Goal: Share content: Share content

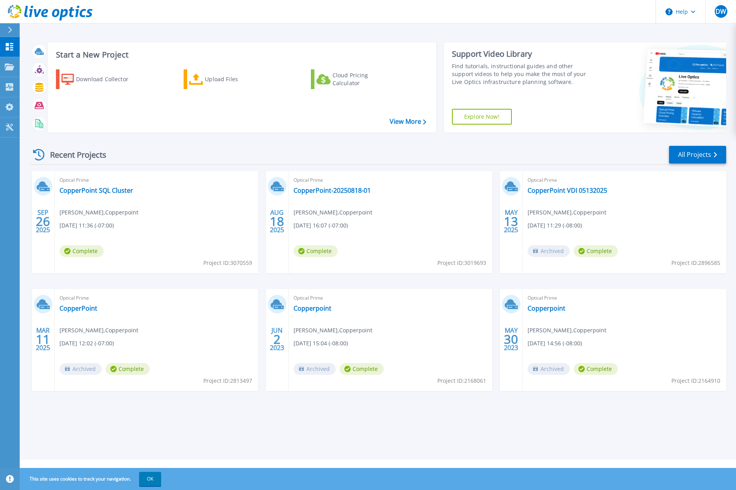
click at [7, 29] on div at bounding box center [13, 29] width 13 height 13
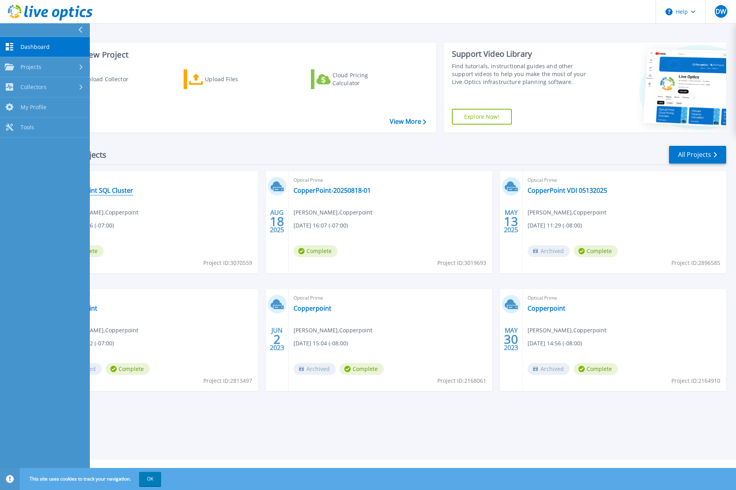
click at [122, 190] on link "CopperPoint SQL Cluster" at bounding box center [97, 190] width 74 height 8
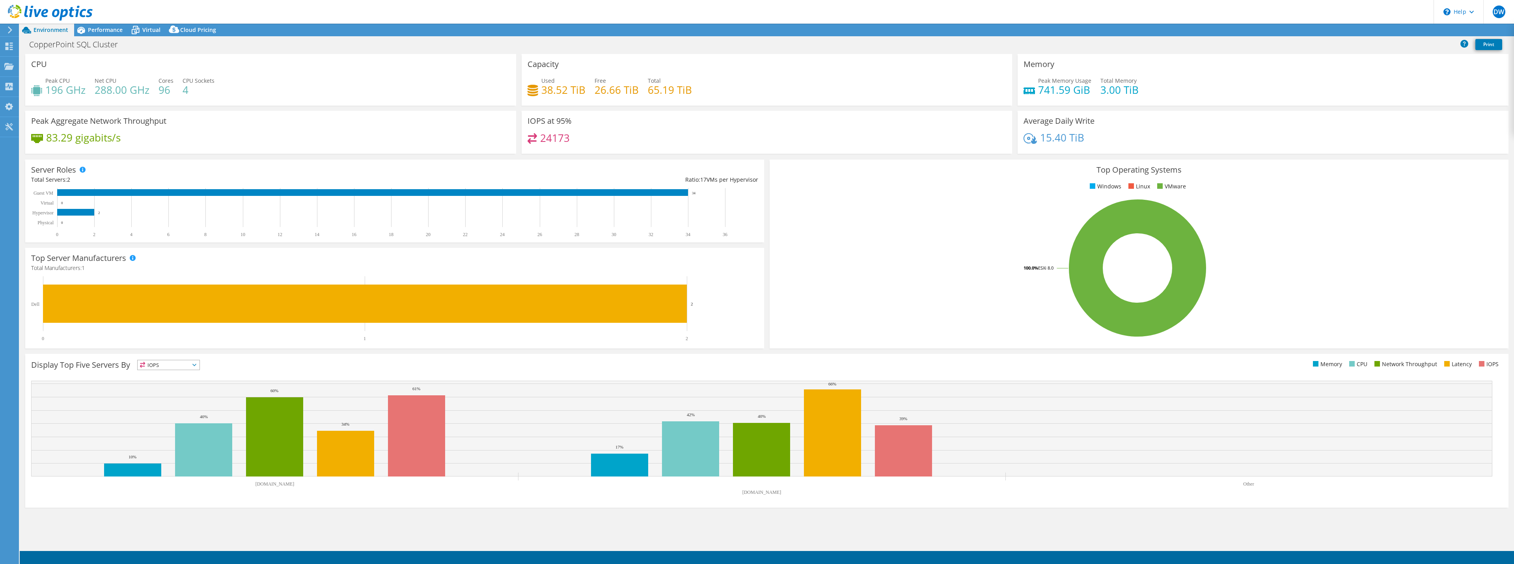
select select "USD"
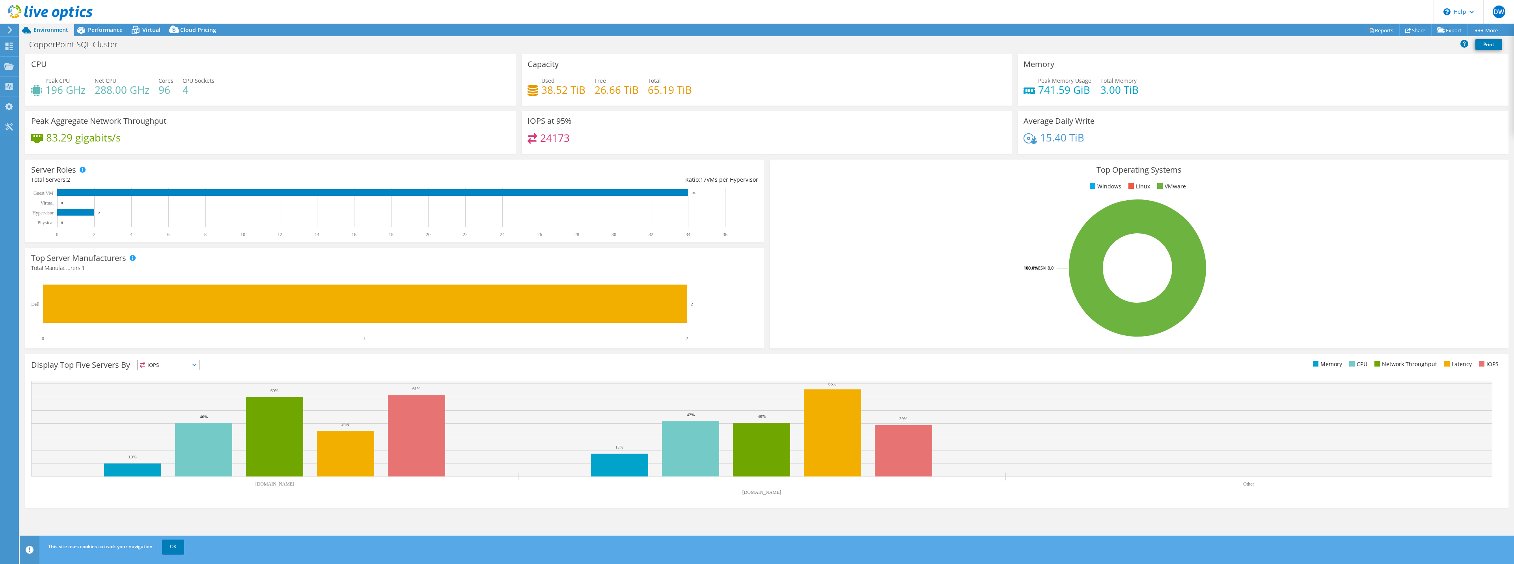
click at [188, 364] on span "IOPS" at bounding box center [169, 364] width 62 height 9
click at [305, 361] on div "Display Top Five Servers By IOPS IOPS" at bounding box center [399, 366] width 736 height 13
click at [110, 33] on span "Performance" at bounding box center [105, 29] width 35 height 7
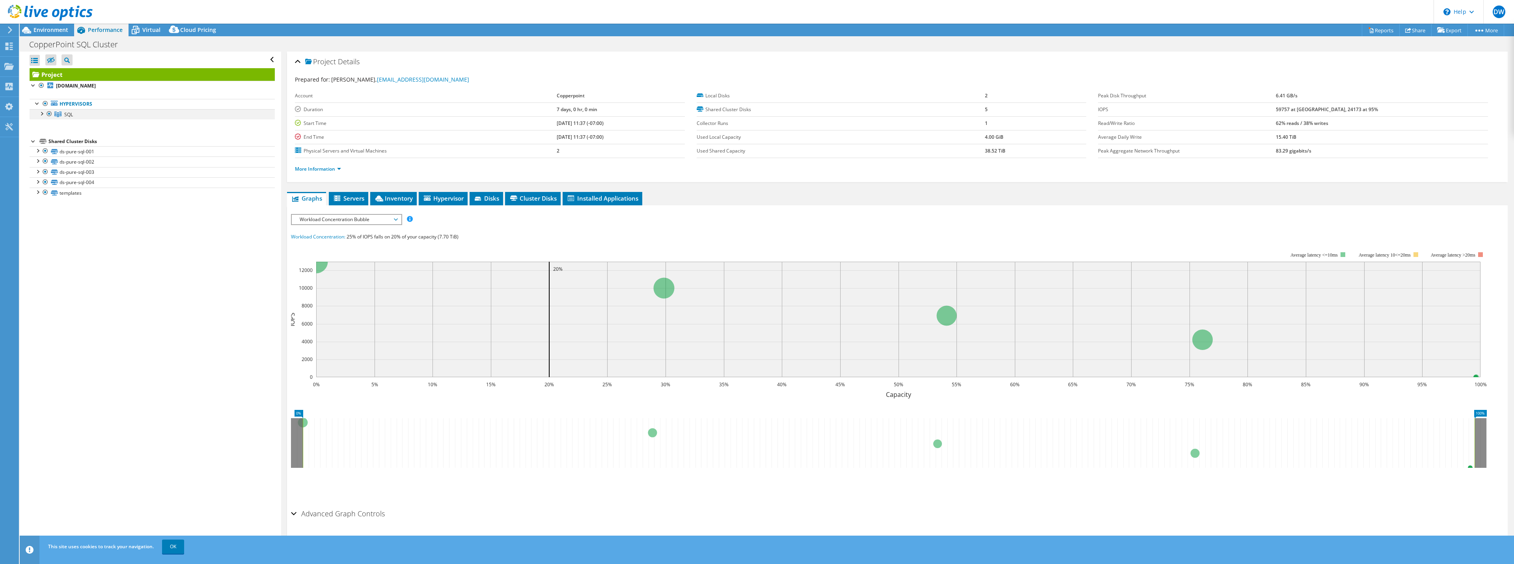
click at [40, 114] on div at bounding box center [41, 113] width 8 height 8
click at [45, 125] on div at bounding box center [45, 123] width 8 height 8
click at [454, 196] on span "Hypervisor" at bounding box center [443, 198] width 41 height 8
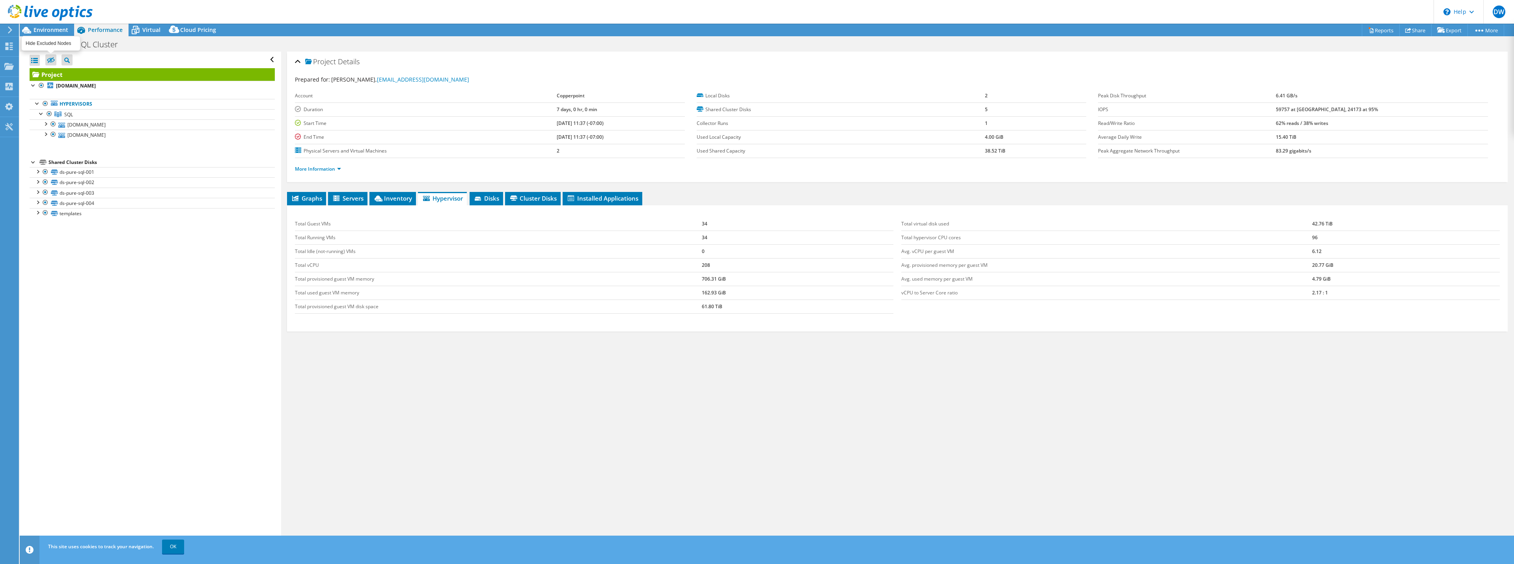
click at [51, 60] on icon at bounding box center [51, 61] width 8 height 6
click at [0, 0] on input "checkbox" at bounding box center [0, 0] width 0 height 0
click at [51, 60] on icon at bounding box center [51, 61] width 8 height 6
click at [0, 0] on input "checkbox" at bounding box center [0, 0] width 0 height 0
click at [543, 199] on span "Cluster Disks" at bounding box center [533, 198] width 48 height 8
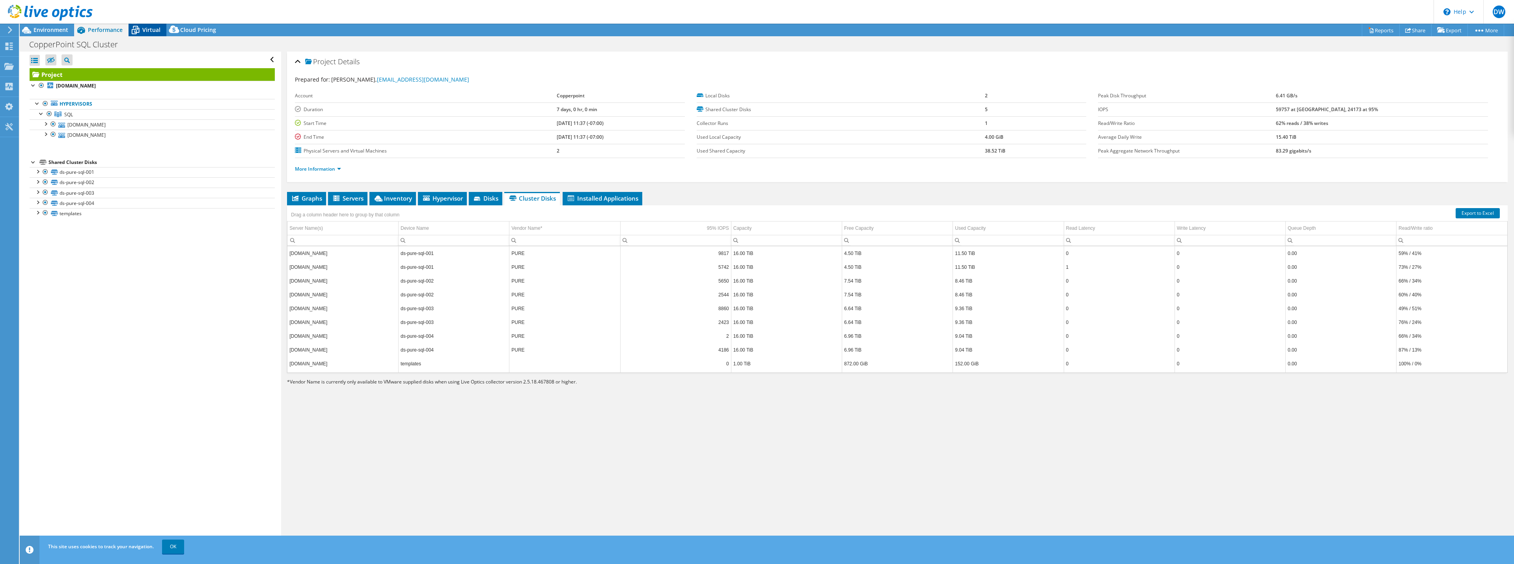
click at [143, 29] on span "Virtual" at bounding box center [151, 29] width 18 height 7
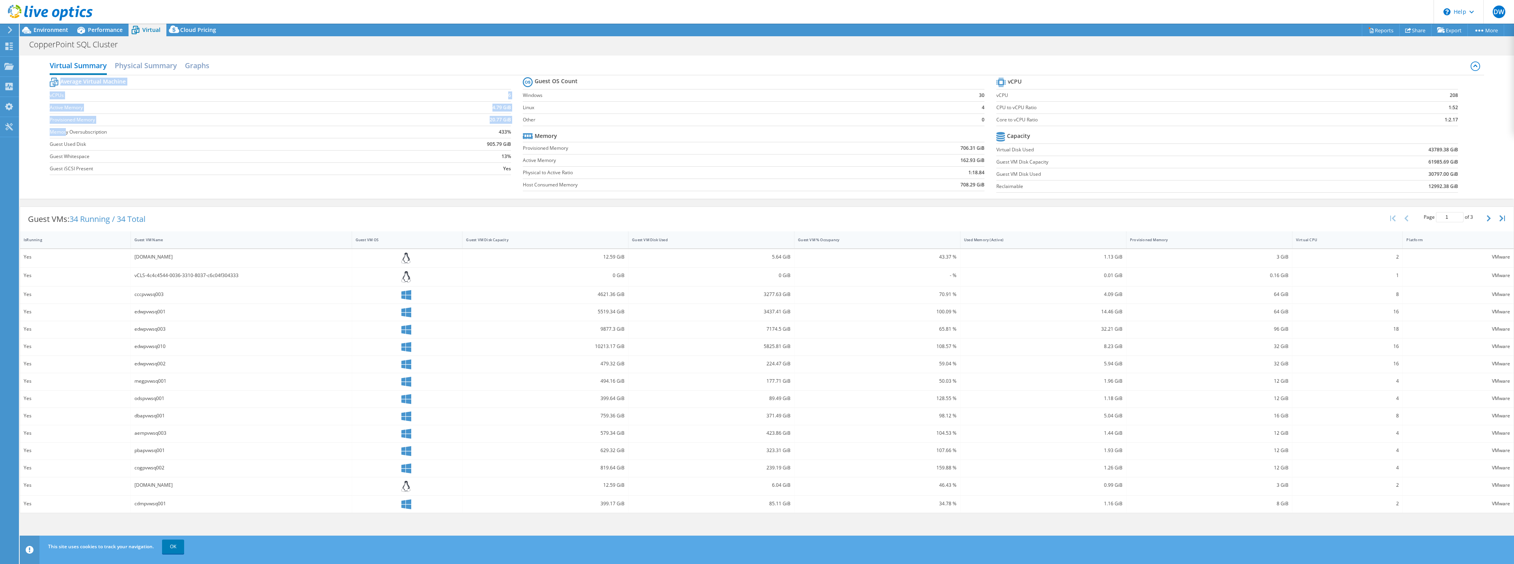
drag, startPoint x: 66, startPoint y: 134, endPoint x: 514, endPoint y: 131, distance: 447.8
click at [514, 131] on section "Average Virtual Machine vCPUs 6 Active Memory 4.79 GiB Provisioned Memory 20.77…" at bounding box center [286, 127] width 473 height 103
click at [425, 132] on td "433%" at bounding box center [455, 132] width 111 height 12
click at [142, 68] on h2 "Physical Summary" at bounding box center [146, 66] width 62 height 17
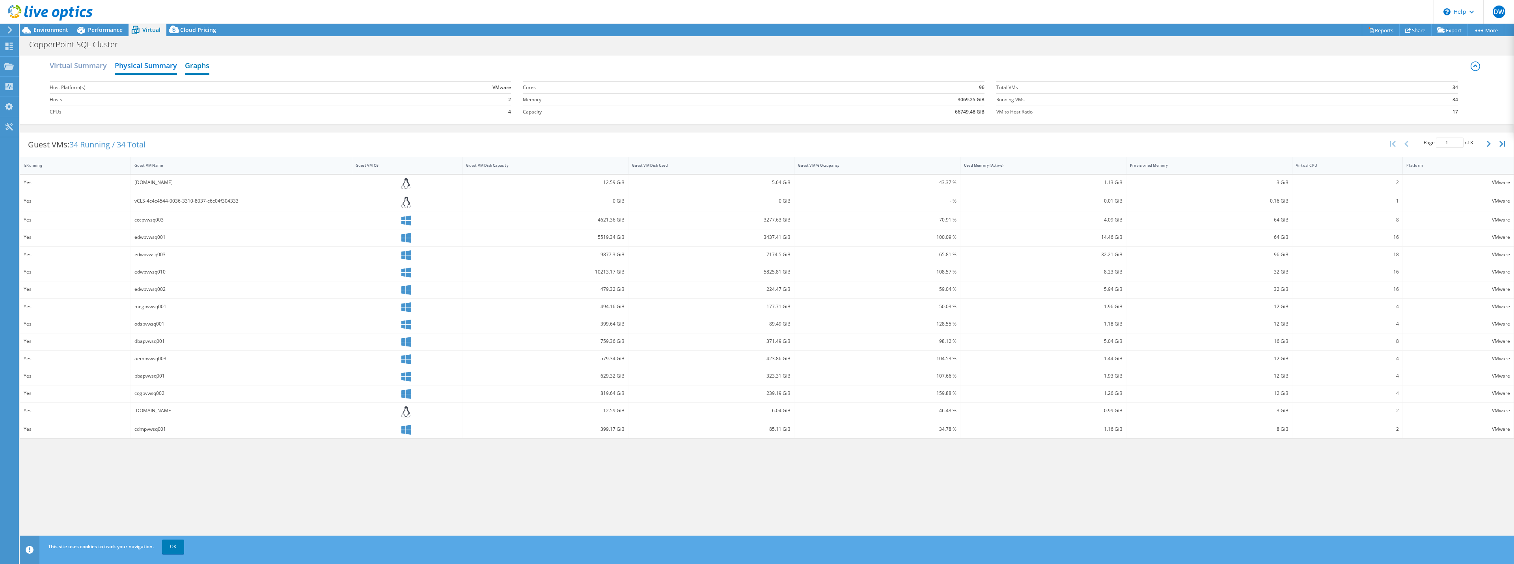
click at [190, 63] on h2 "Graphs" at bounding box center [197, 66] width 24 height 17
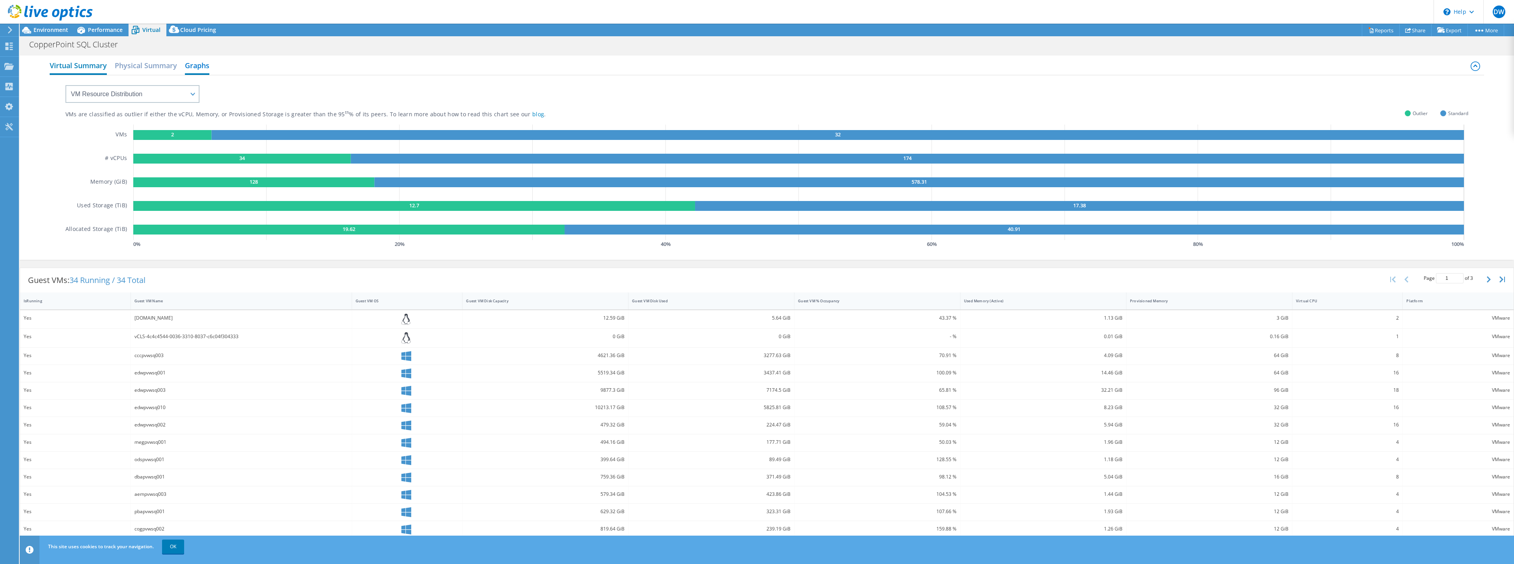
click at [96, 67] on h2 "Virtual Summary" at bounding box center [78, 66] width 57 height 17
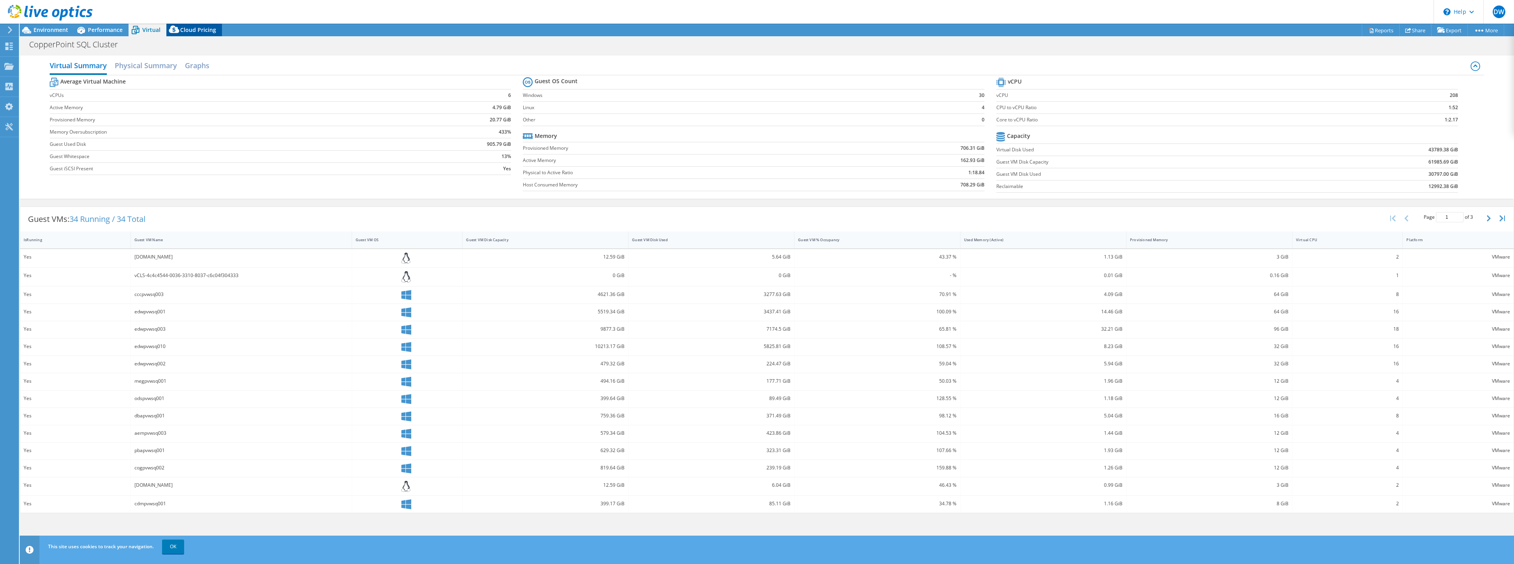
click at [183, 27] on span "Cloud Pricing" at bounding box center [198, 29] width 36 height 7
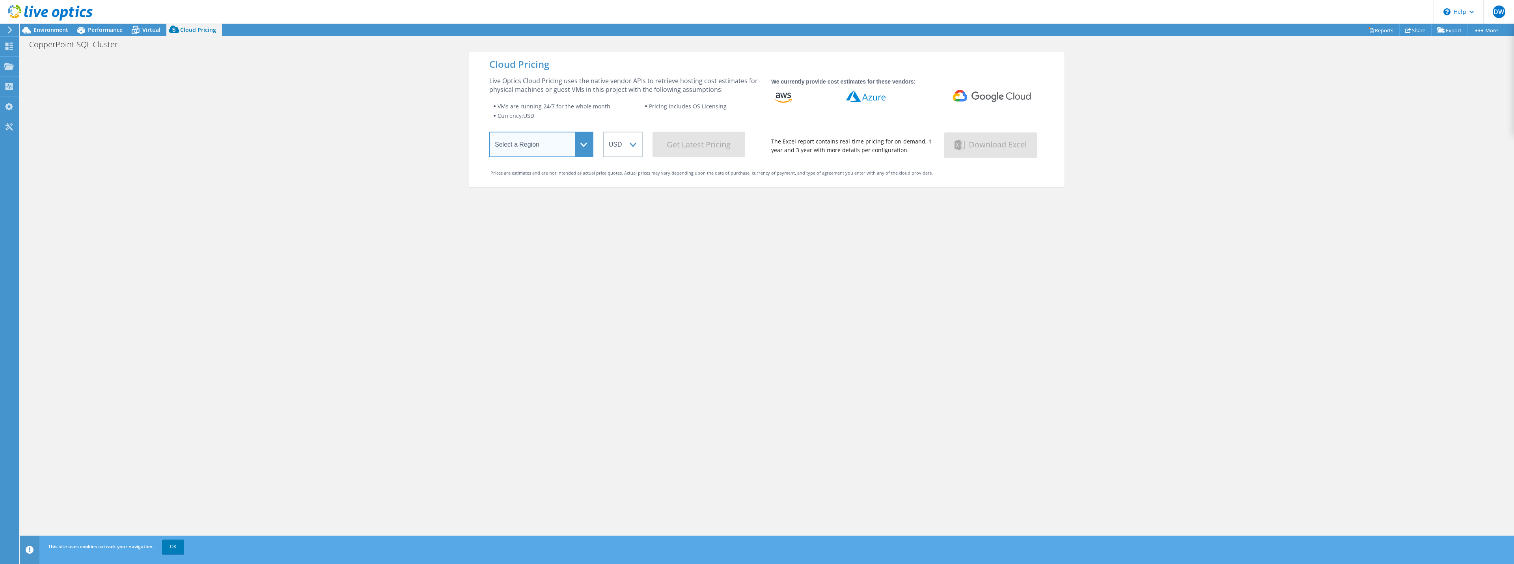
click at [567, 143] on select "Select a Region [GEOGRAPHIC_DATA] ([GEOGRAPHIC_DATA]) [GEOGRAPHIC_DATA] ([GEOGR…" at bounding box center [541, 145] width 104 height 26
select select "USWest"
click at [489, 133] on select "Select a Region [GEOGRAPHIC_DATA] ([GEOGRAPHIC_DATA]) [GEOGRAPHIC_DATA] ([GEOGR…" at bounding box center [541, 145] width 104 height 26
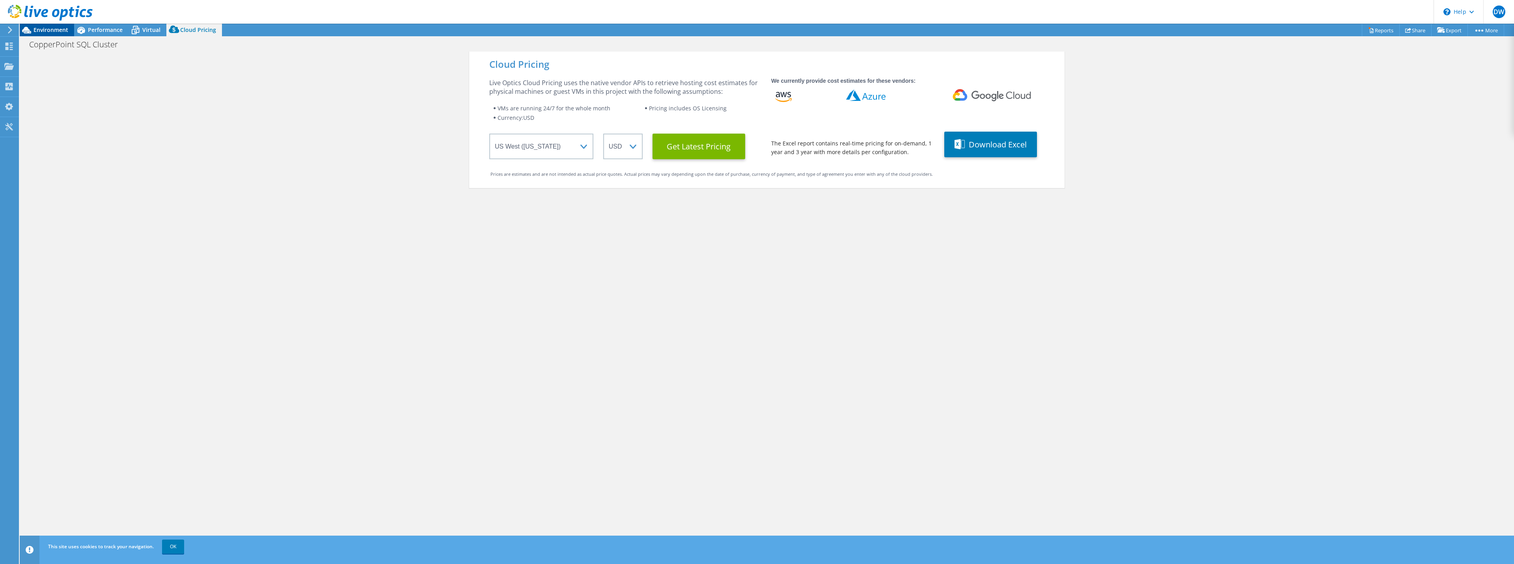
click at [53, 28] on span "Environment" at bounding box center [51, 29] width 35 height 7
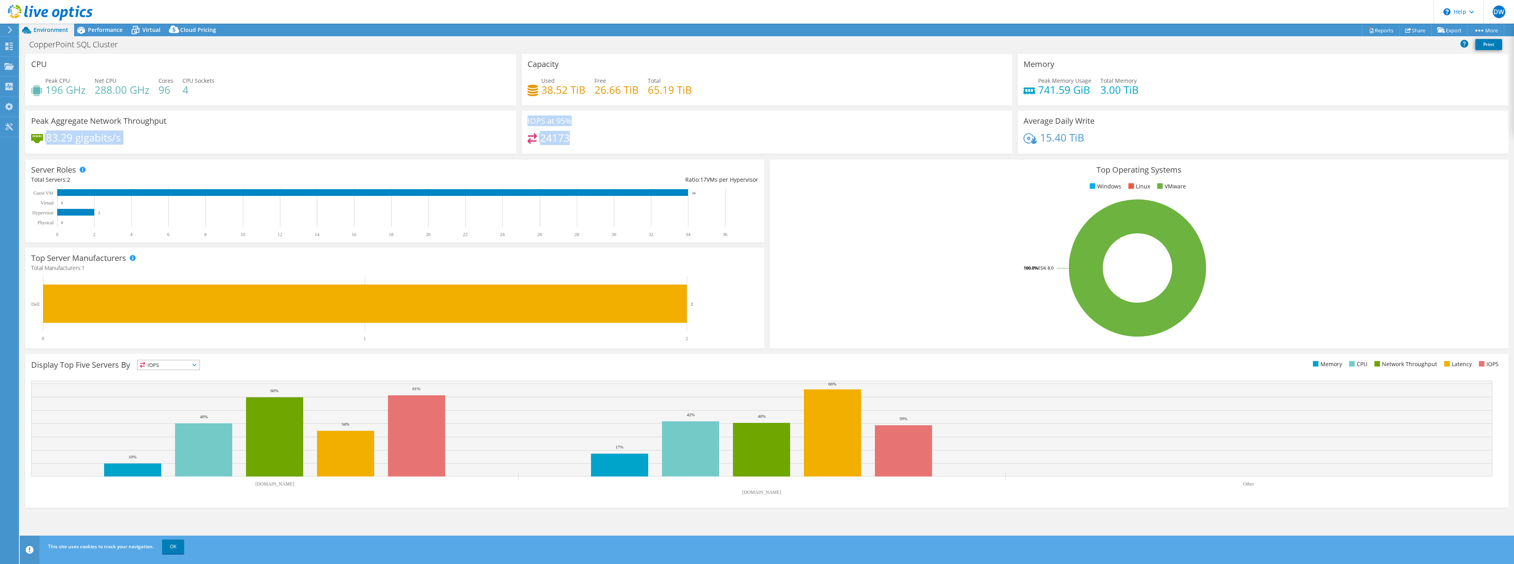
drag, startPoint x: 564, startPoint y: 142, endPoint x: 504, endPoint y: 121, distance: 64.3
click at [504, 121] on div "CPU Peak CPU 196 GHz Net CPU 288.00 GHz Cores 96 CPU Sockets 4 Capacity Used 38…" at bounding box center [766, 106] width 1488 height 105
click at [711, 135] on div "24173" at bounding box center [766, 141] width 479 height 17
click at [736, 16] on span "DW" at bounding box center [1498, 12] width 13 height 13
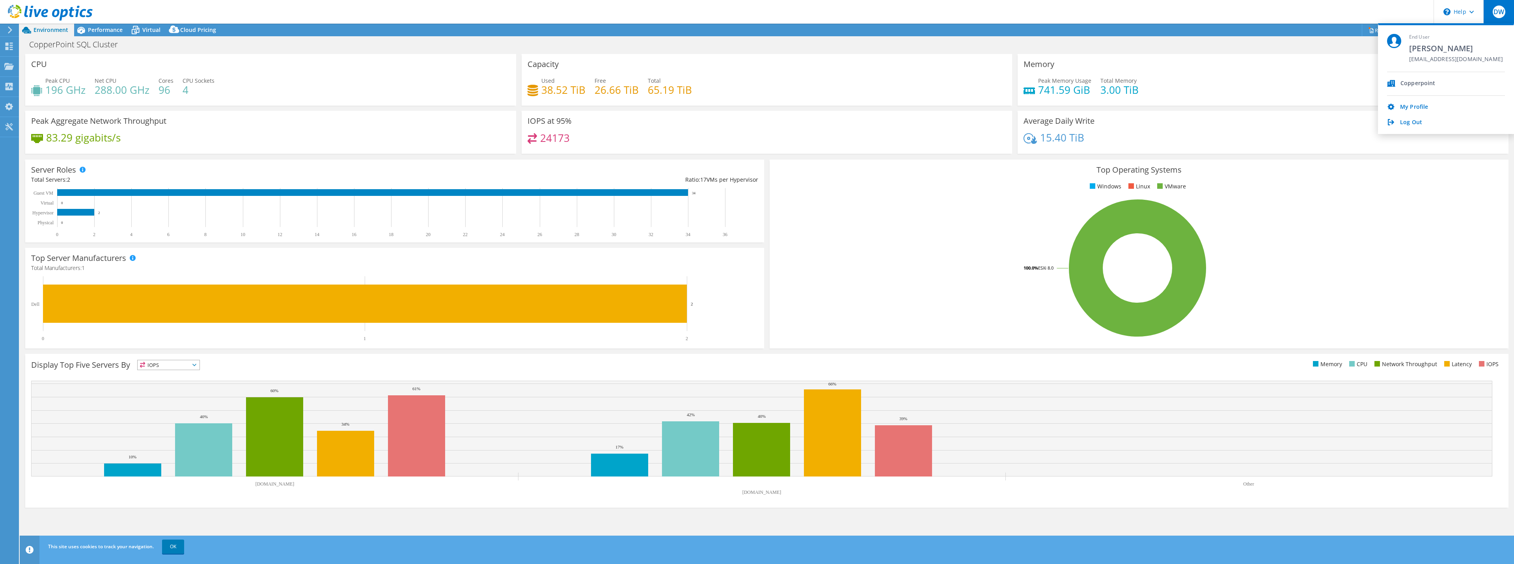
click at [736, 85] on div "Copperpoint" at bounding box center [1417, 83] width 35 height 7
click at [10, 32] on use at bounding box center [10, 29] width 4 height 7
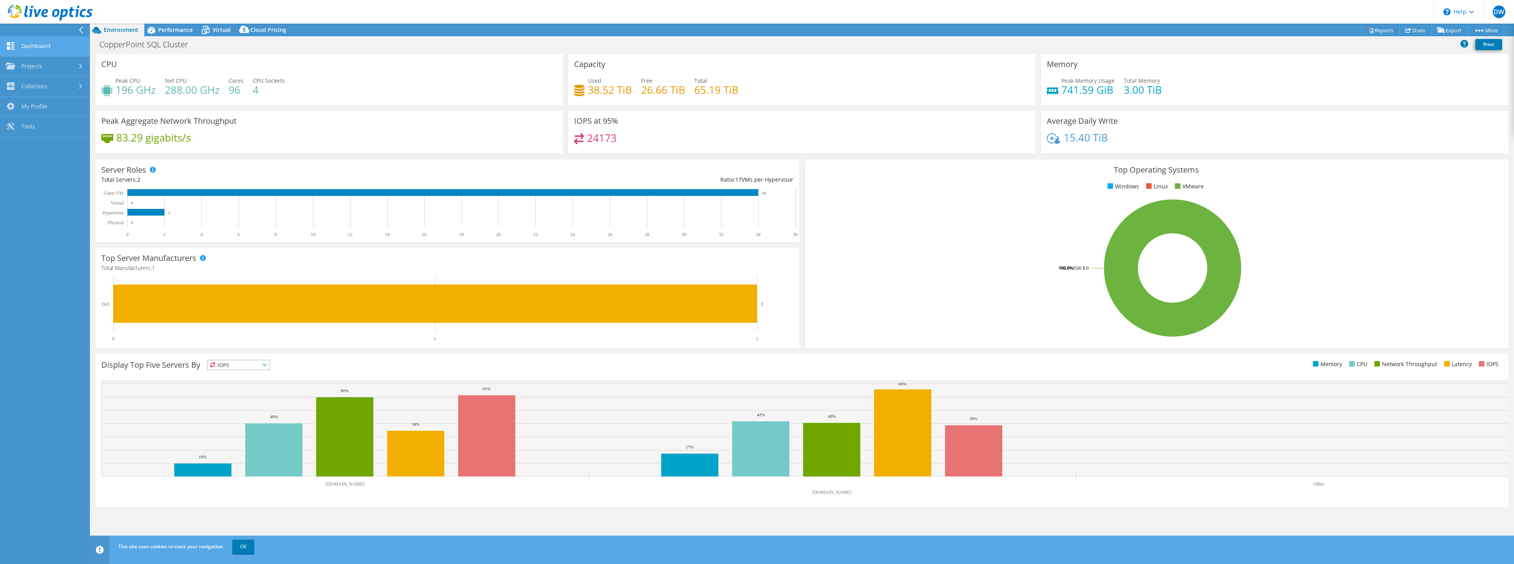
click at [59, 49] on link "Dashboard" at bounding box center [45, 47] width 90 height 20
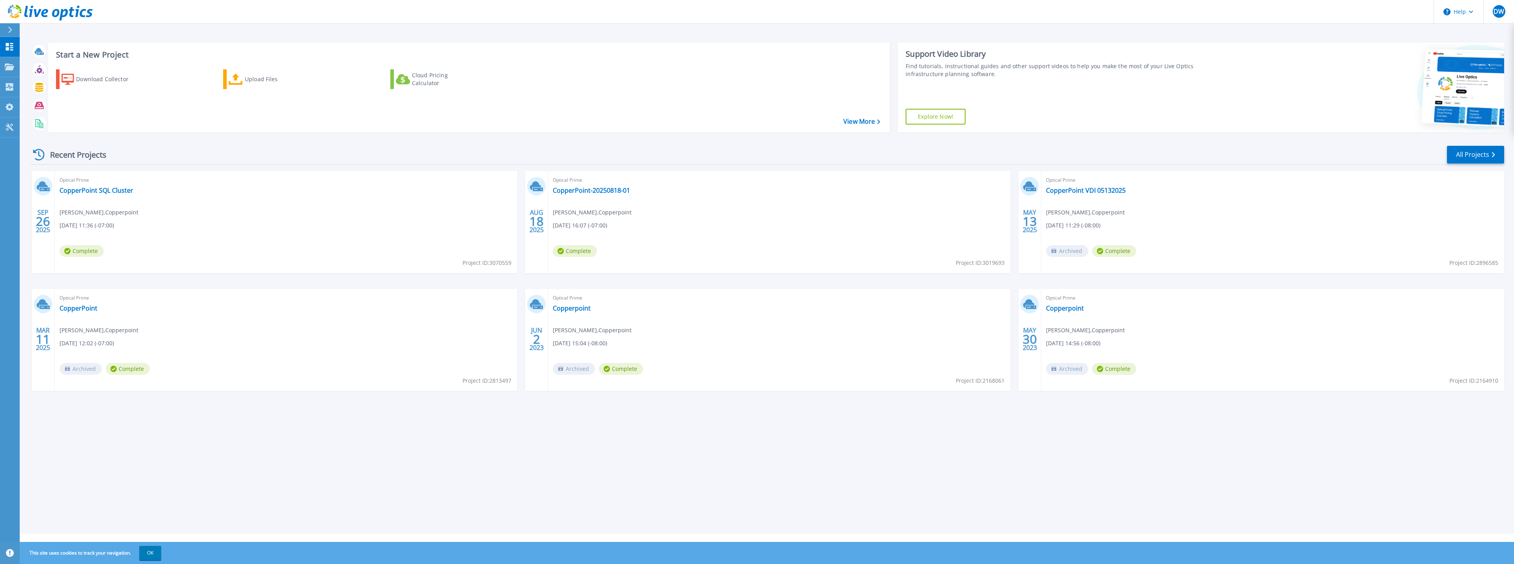
click at [45, 187] on icon at bounding box center [42, 185] width 11 height 9
click at [108, 215] on span "Dwayne Wright , Copperpoint" at bounding box center [99, 212] width 79 height 9
click at [111, 189] on link "CopperPoint SQL Cluster" at bounding box center [97, 190] width 74 height 8
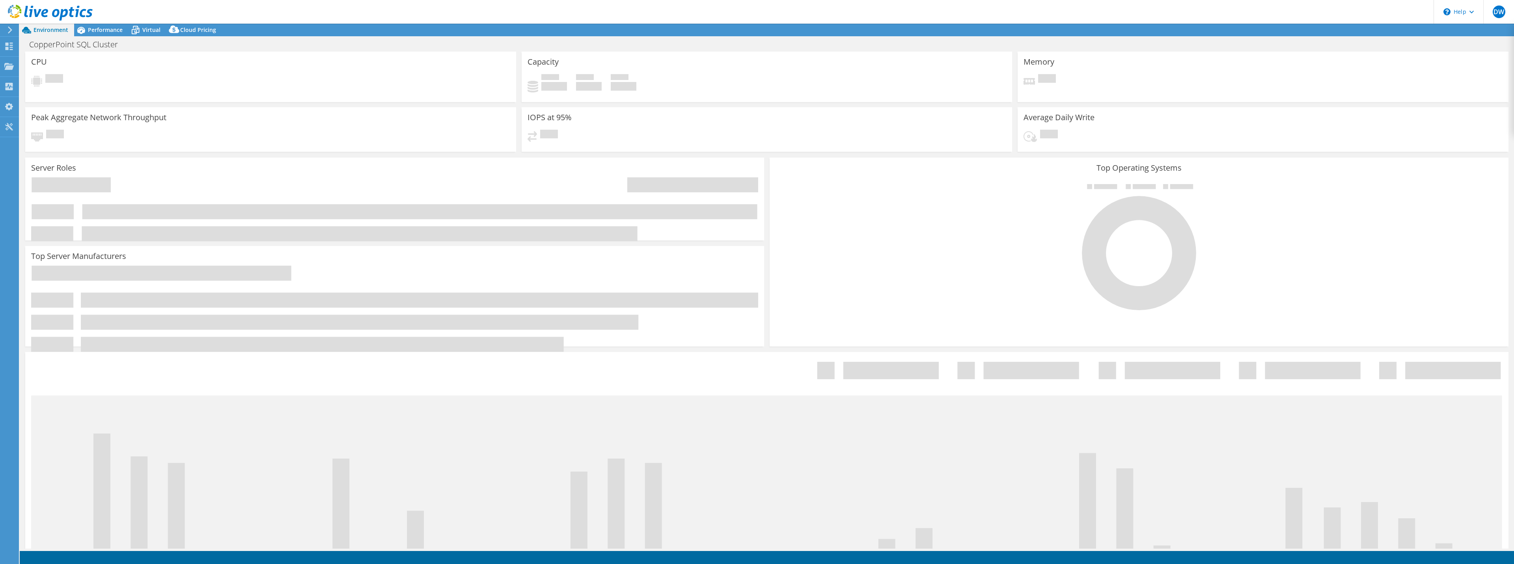
select select "USD"
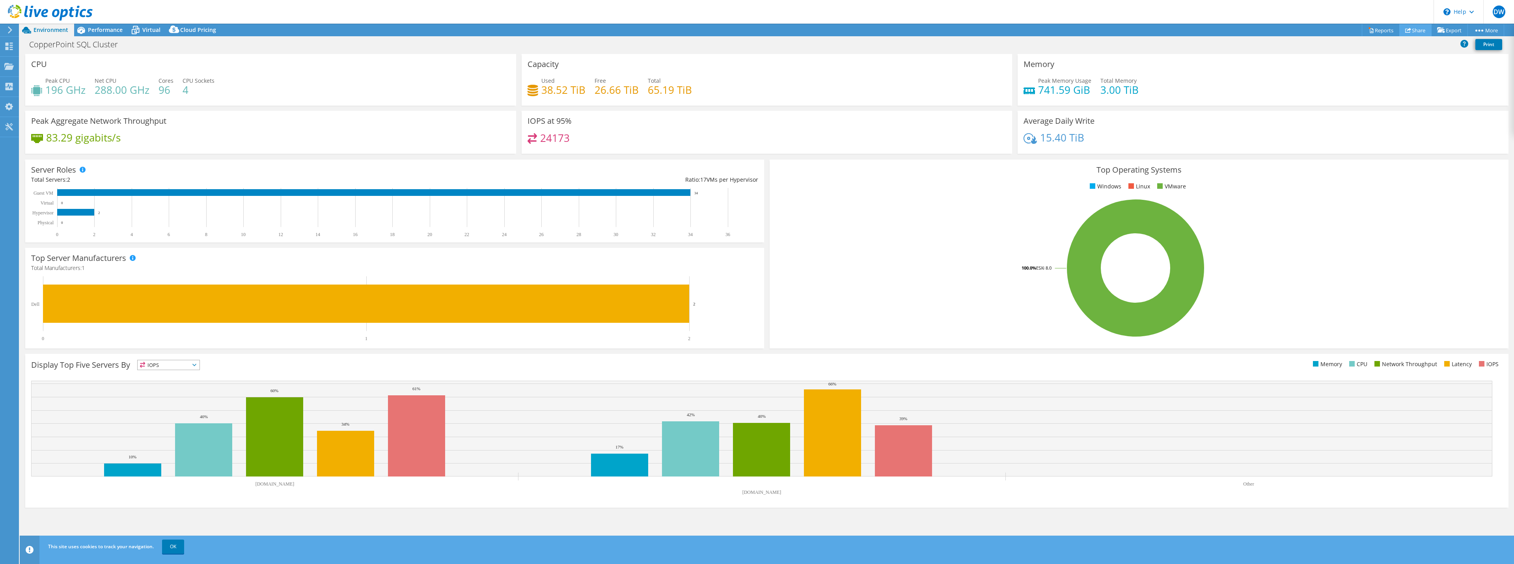
click at [1413, 26] on link "Share" at bounding box center [1415, 30] width 32 height 12
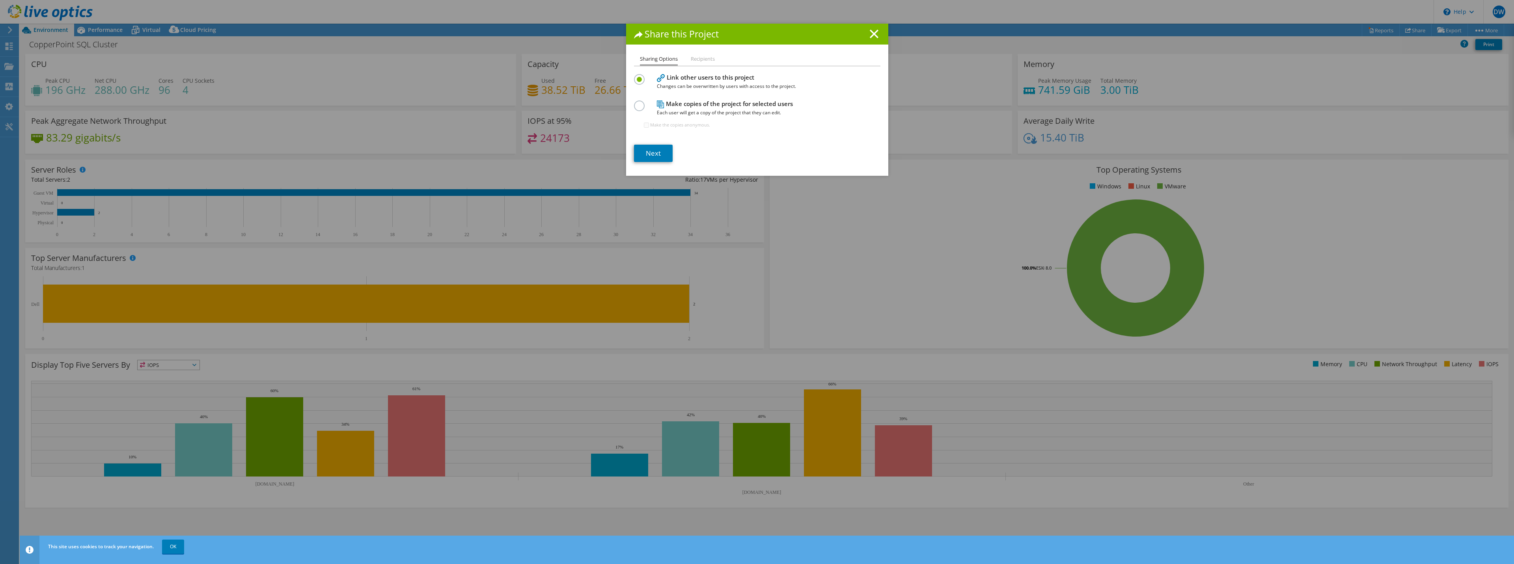
click at [697, 60] on li "Recipients" at bounding box center [703, 59] width 24 height 10
click at [705, 60] on li "Recipients" at bounding box center [703, 59] width 24 height 10
click at [657, 153] on link "Next" at bounding box center [653, 153] width 39 height 17
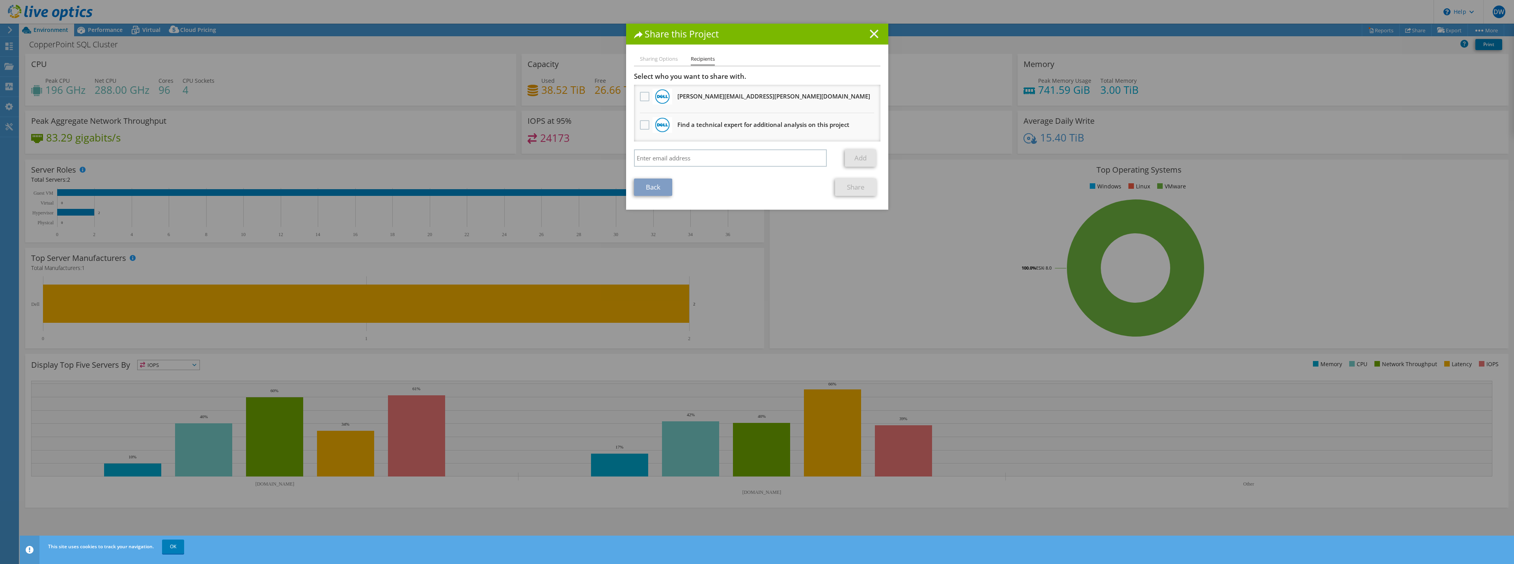
click at [873, 32] on line at bounding box center [874, 34] width 8 height 8
